Goal: Check status: Check status

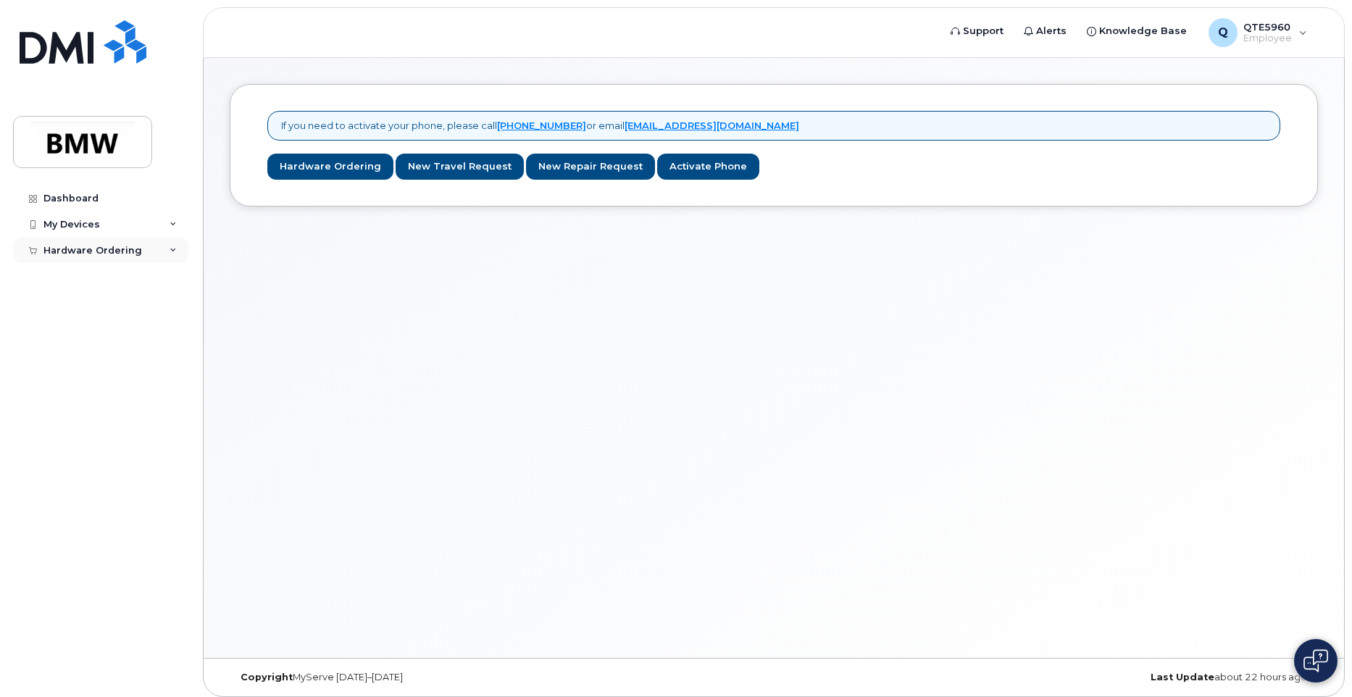
click at [96, 254] on div "Hardware Ordering" at bounding box center [92, 251] width 99 height 12
click at [80, 266] on link "My Orders" at bounding box center [113, 277] width 150 height 28
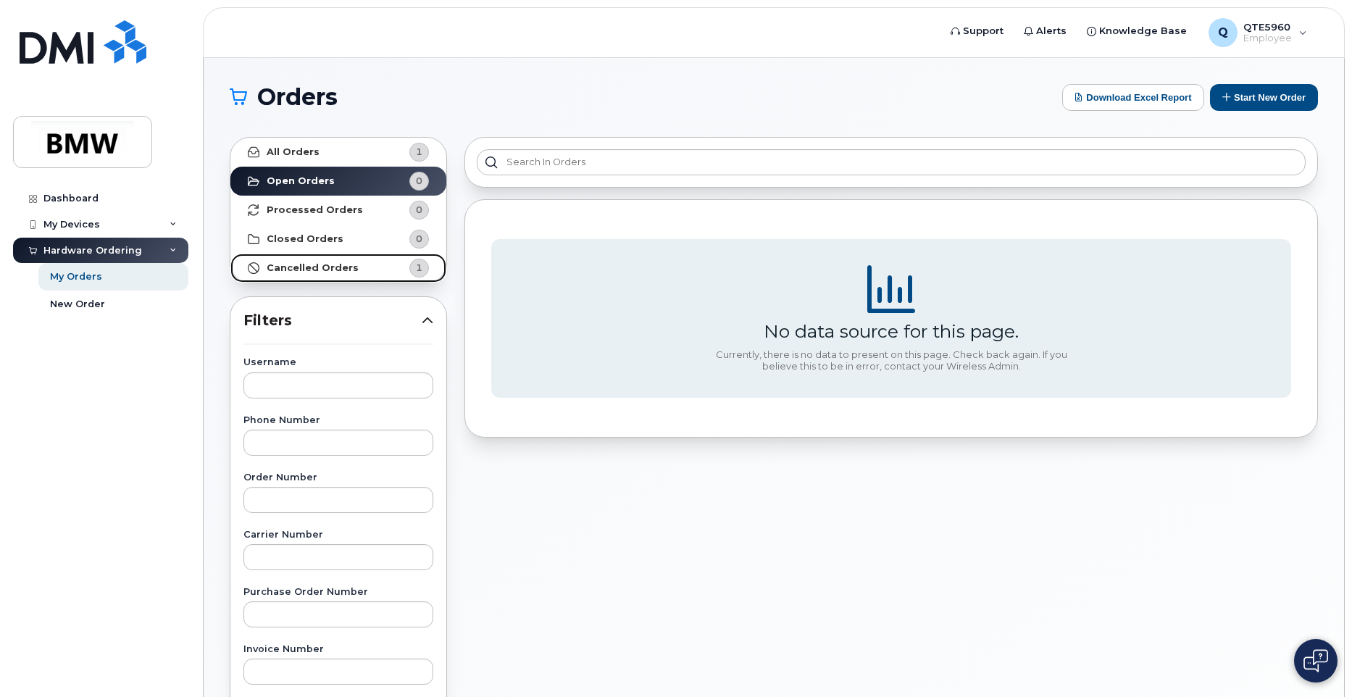
click at [354, 265] on link "Cancelled Orders 1" at bounding box center [338, 268] width 216 height 29
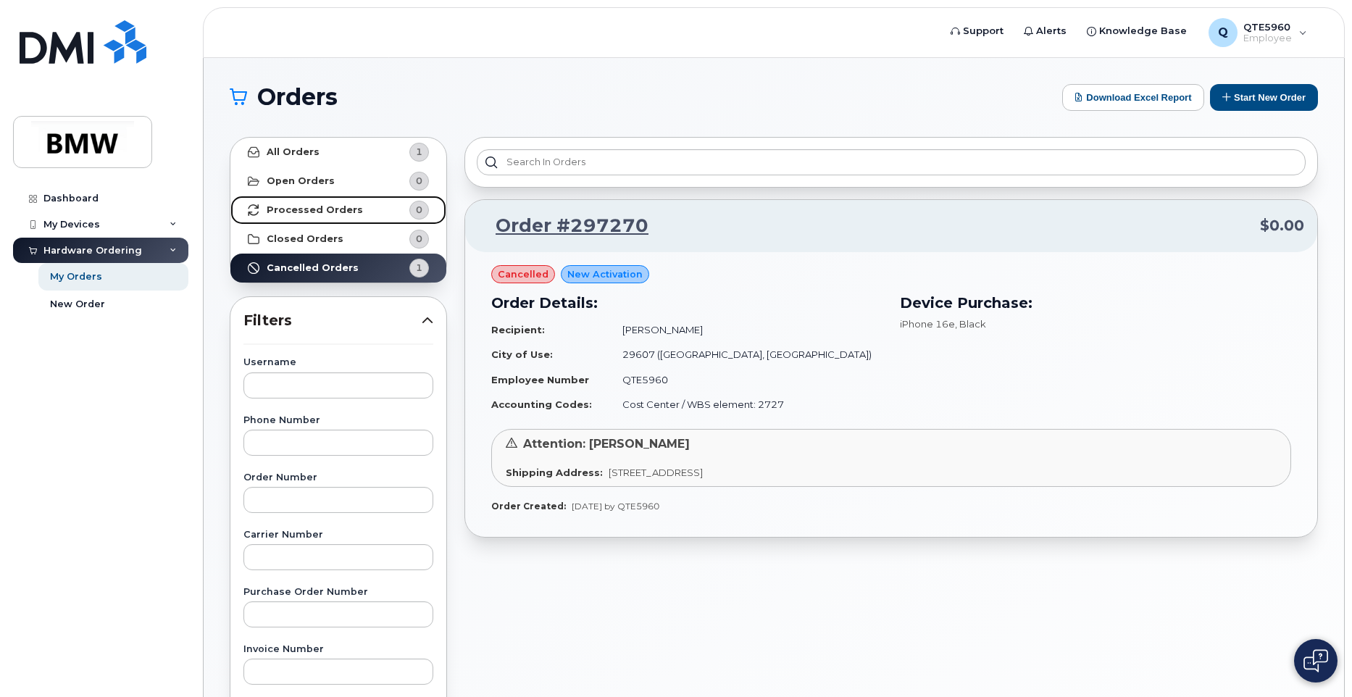
click at [341, 224] on ul "All Orders 1 Open Orders 0 Processed Orders 0 Closed Orders 0 Cancelled Orders 1" at bounding box center [338, 210] width 216 height 145
click at [342, 214] on strong "Processed Orders" at bounding box center [315, 210] width 96 height 12
